Goal: Transaction & Acquisition: Purchase product/service

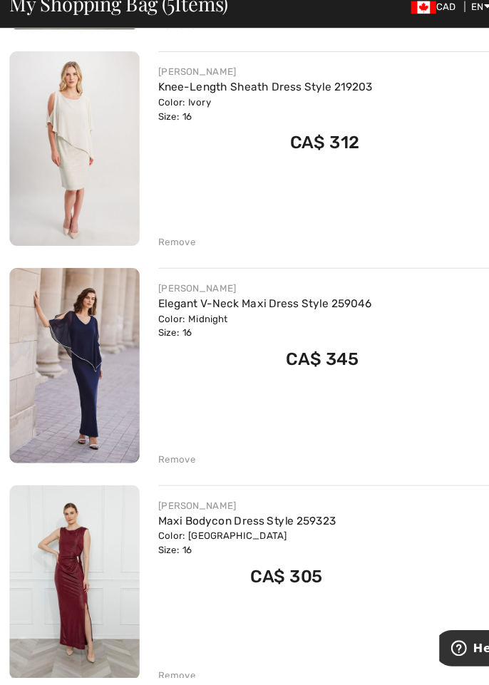
scroll to position [331, 0]
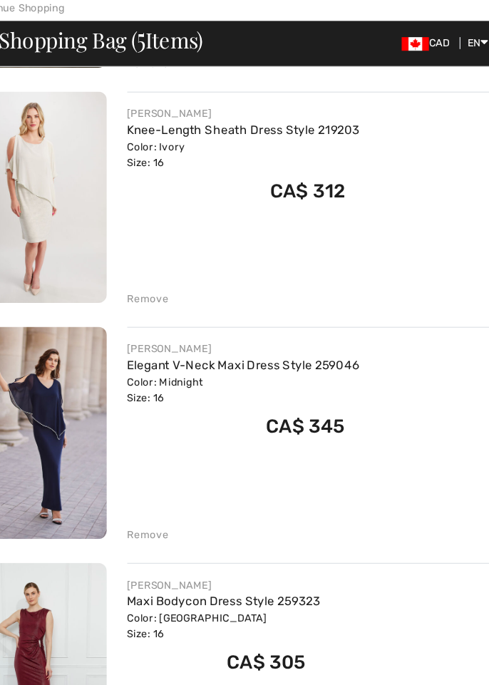
click at [205, 293] on div "Remove" at bounding box center [312, 288] width 337 height 16
click at [212, 303] on div "[PERSON_NAME] Floral Long Puff Sleeve Dress Style 253774 Color: Black/Multi Siz…" at bounding box center [245, 586] width 472 height 1334
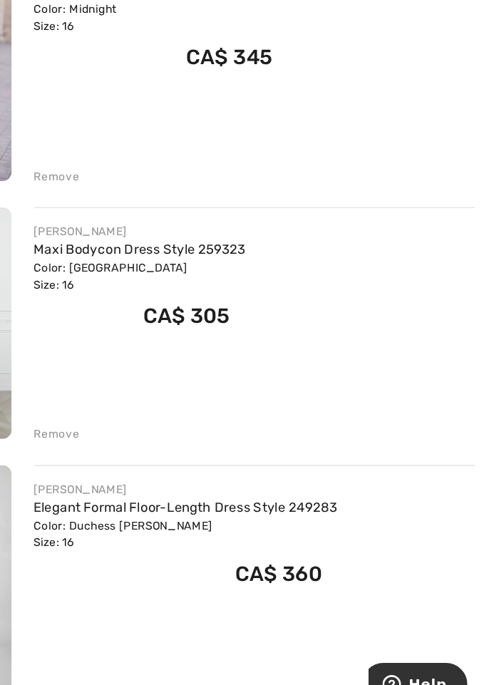
scroll to position [547, 0]
